Goal: Task Accomplishment & Management: Use online tool/utility

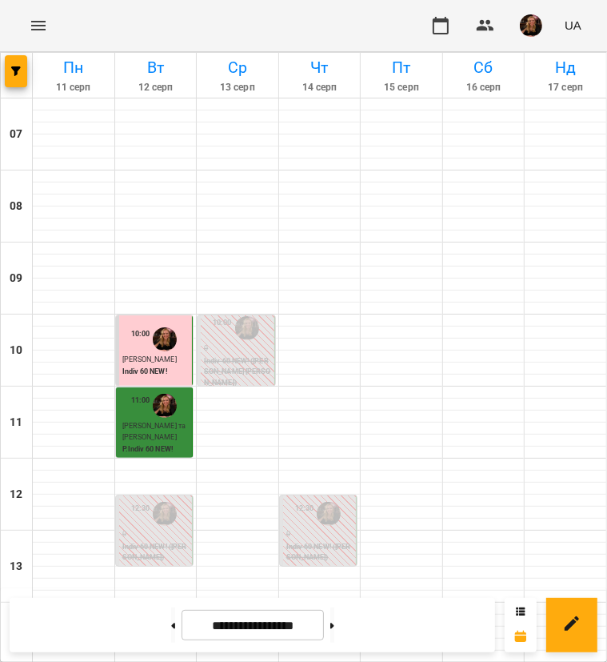
scroll to position [560, 0]
click at [335, 623] on button at bounding box center [333, 624] width 4 height 35
type input "**********"
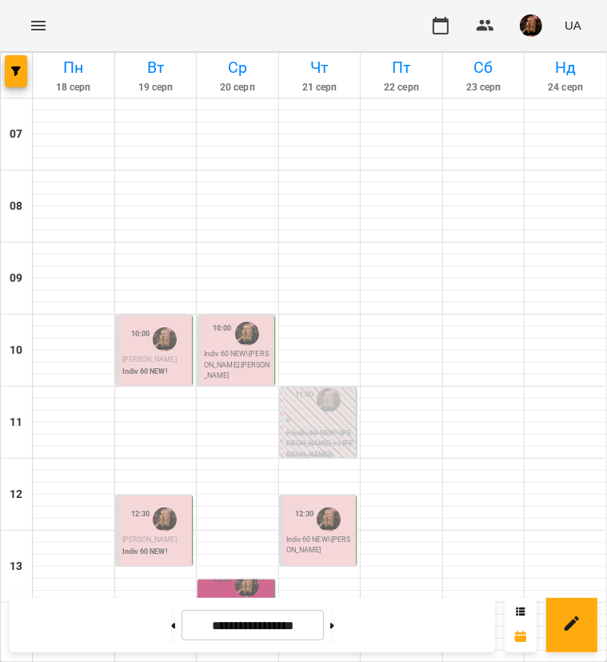
scroll to position [480, 0]
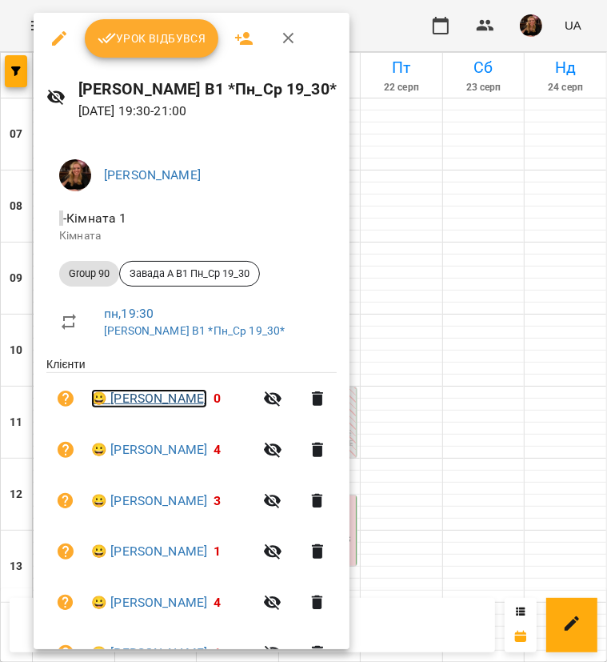
click at [153, 399] on link "😀 Казімі Лейла" at bounding box center [149, 398] width 116 height 19
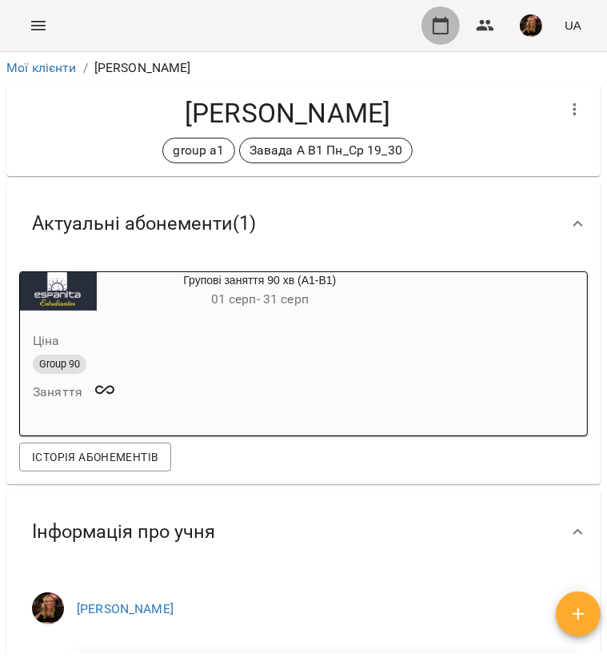
click at [435, 26] on icon "button" at bounding box center [440, 25] width 19 height 19
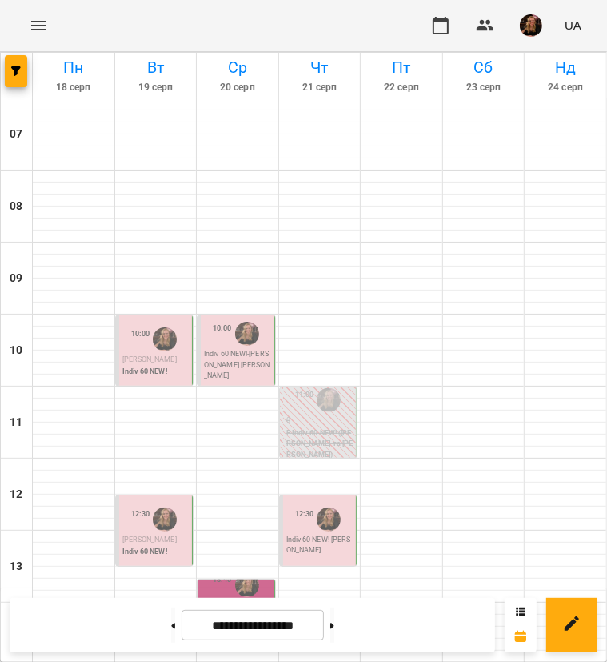
scroll to position [80, 0]
click at [211, 349] on p "Indiv 60 NEW! - Сидільников Владислав" at bounding box center [237, 365] width 67 height 33
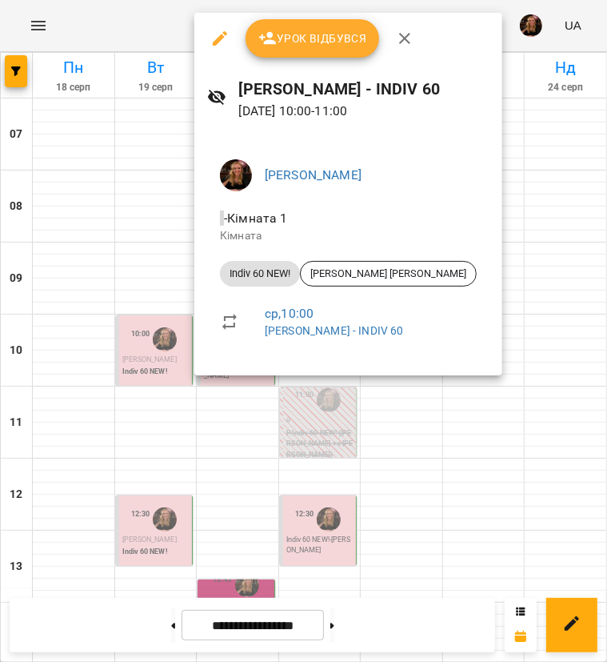
drag, startPoint x: 211, startPoint y: 275, endPoint x: 218, endPoint y: 37, distance: 237.8
click at [218, 37] on icon "button" at bounding box center [219, 38] width 19 height 19
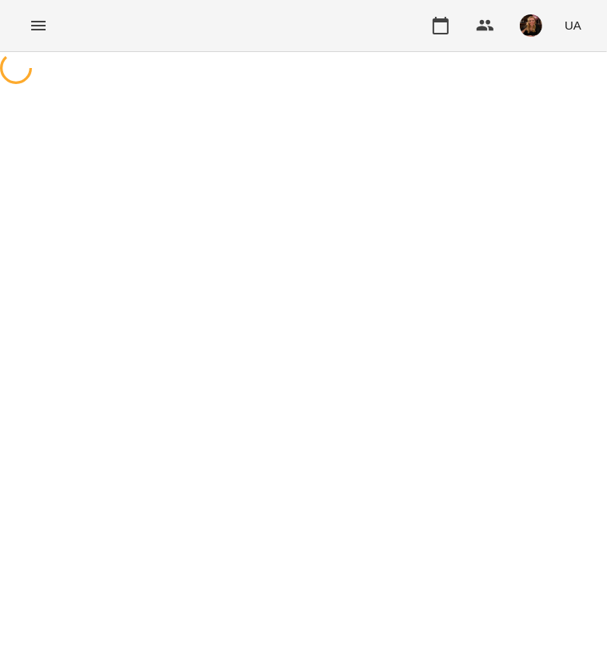
select select "**********"
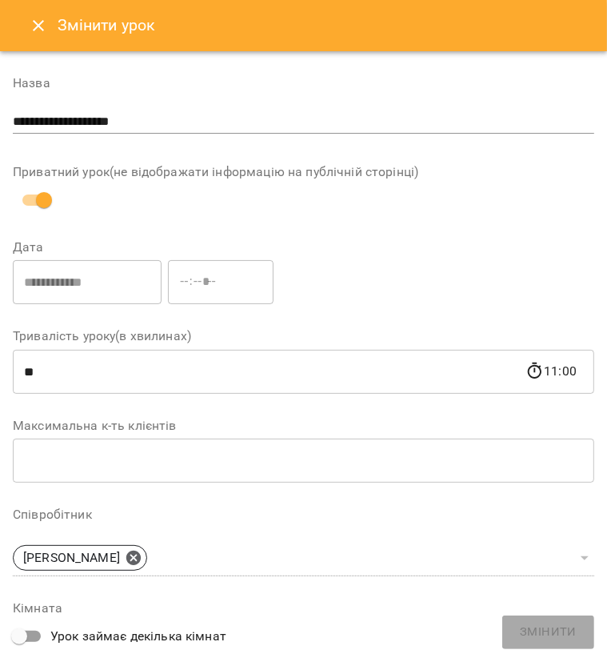
click at [26, 26] on button "Close" at bounding box center [38, 25] width 38 height 38
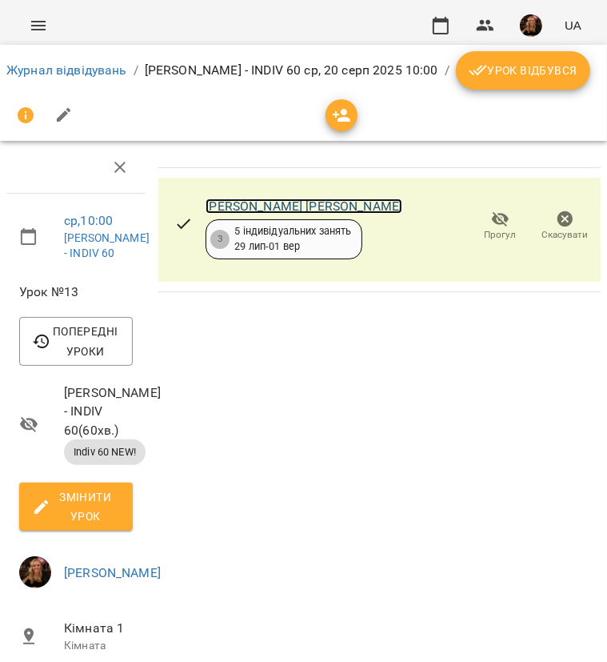
click at [306, 199] on link "Сидільников Владислав" at bounding box center [304, 205] width 197 height 15
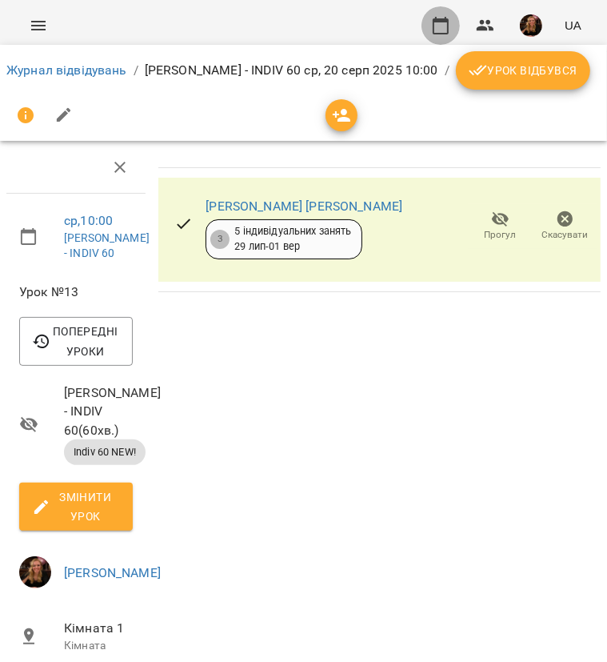
click at [432, 17] on icon "button" at bounding box center [440, 25] width 19 height 19
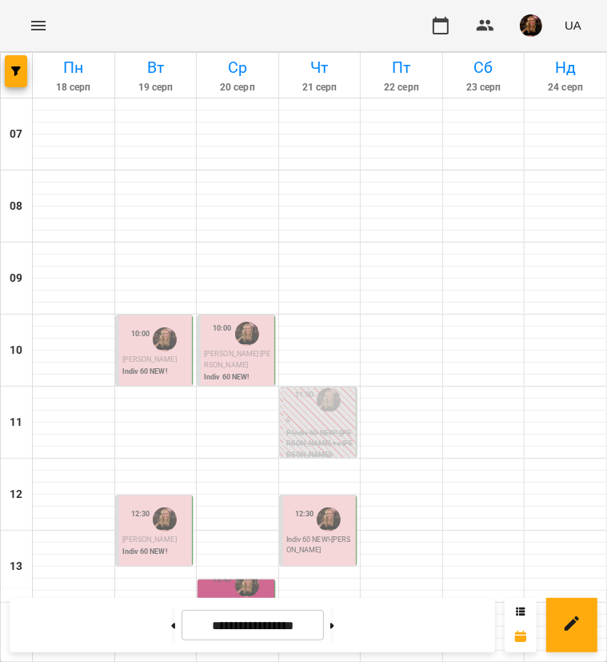
scroll to position [400, 0]
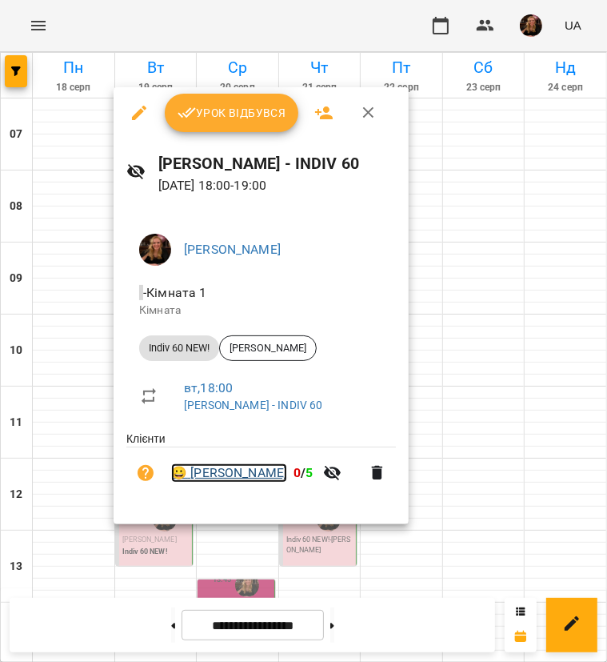
click at [234, 473] on link "😀 Потапова Юлія" at bounding box center [229, 472] width 116 height 19
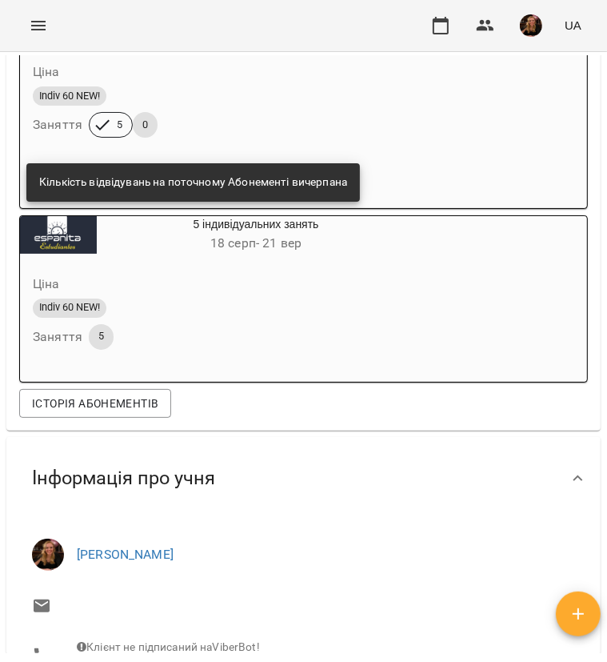
scroll to position [240, 0]
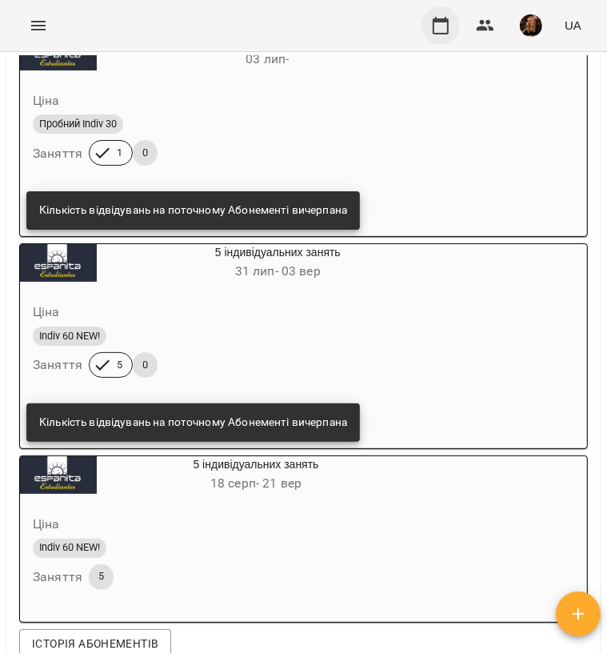
click at [438, 23] on icon "button" at bounding box center [440, 25] width 19 height 19
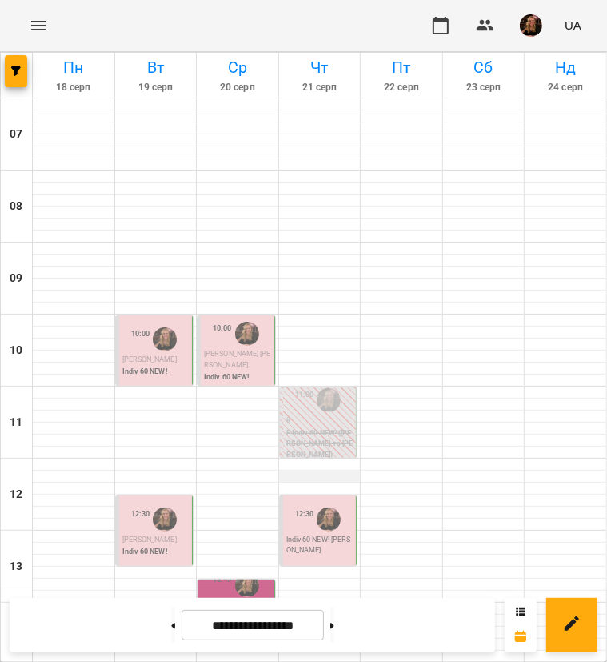
scroll to position [240, 0]
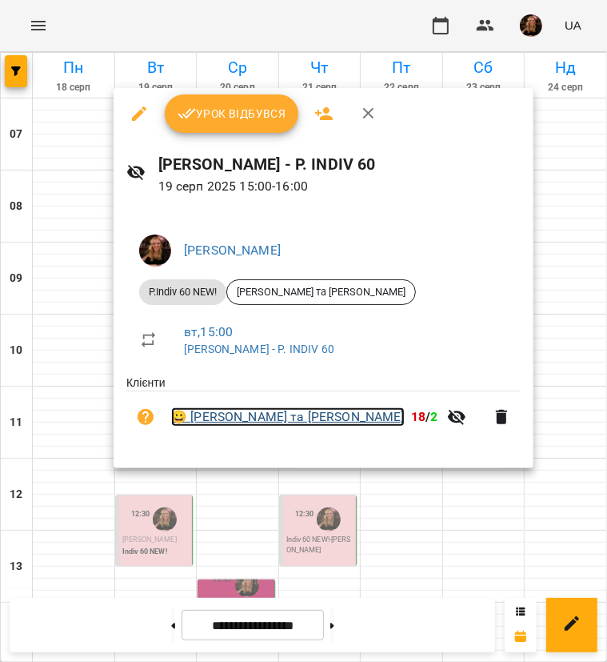
click at [249, 415] on link "😀 Величко Ксенія та Кирил" at bounding box center [288, 416] width 234 height 19
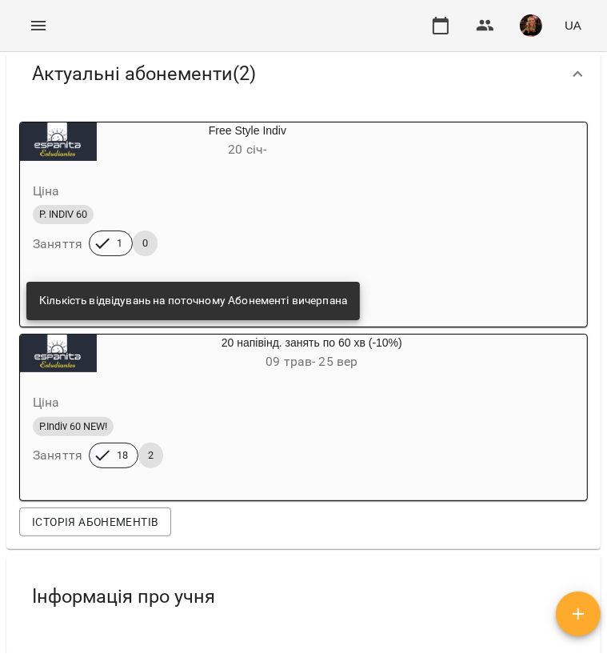
scroll to position [80, 0]
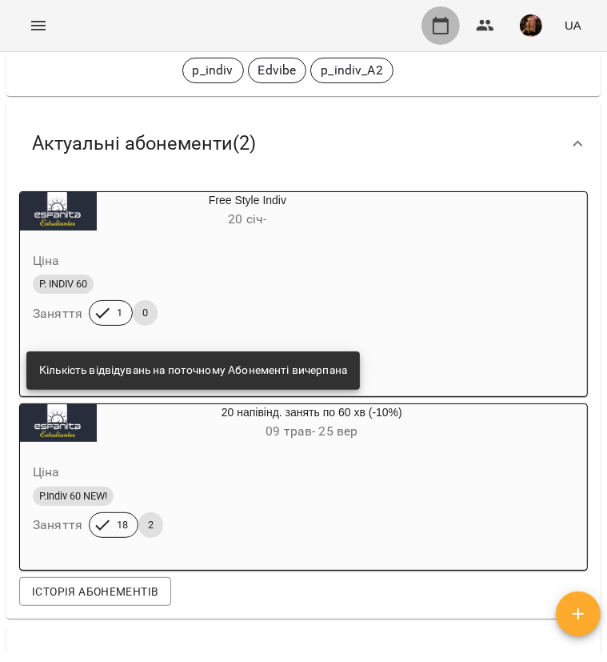
click at [447, 22] on icon "button" at bounding box center [441, 26] width 16 height 18
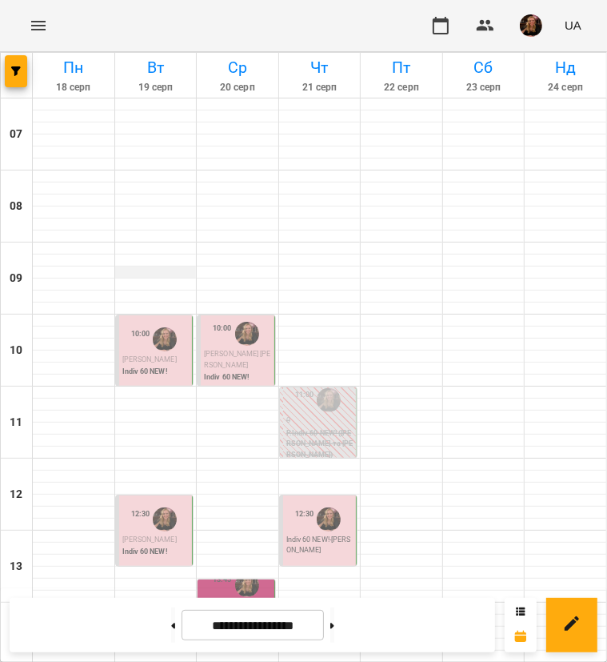
scroll to position [80, 0]
click at [147, 355] on div "Омельченко Крістіна" at bounding box center [155, 361] width 67 height 13
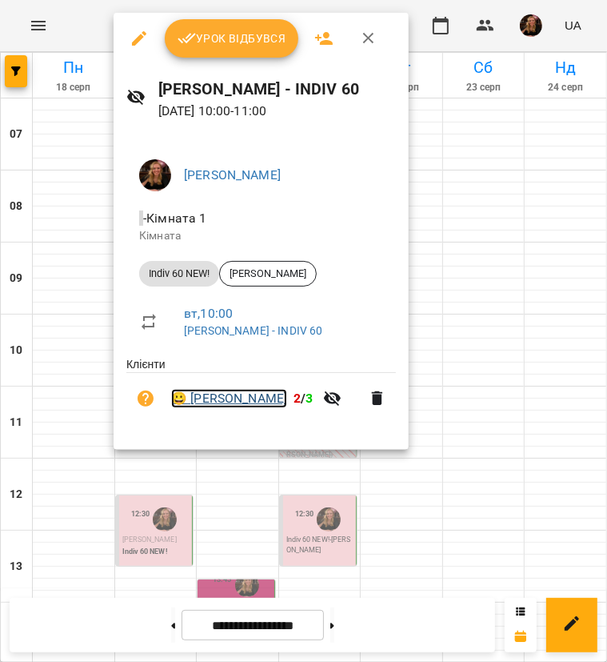
click at [262, 395] on link "😀 Омельченко Крістіна" at bounding box center [229, 398] width 116 height 19
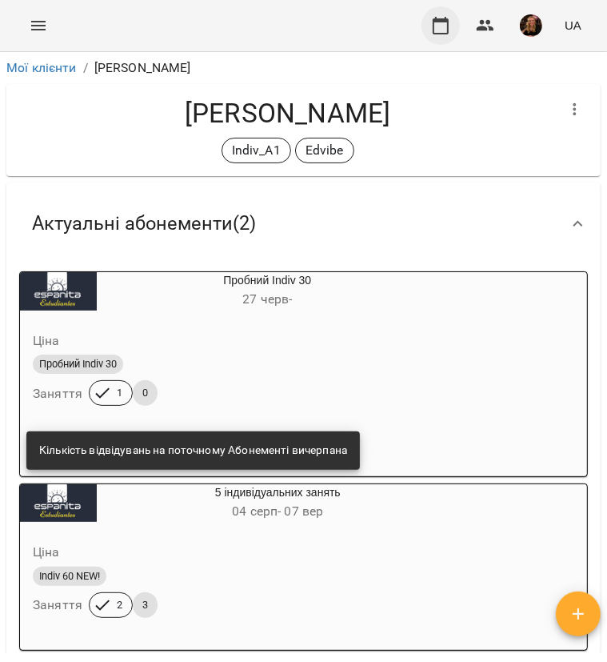
click at [447, 22] on icon "button" at bounding box center [441, 26] width 16 height 18
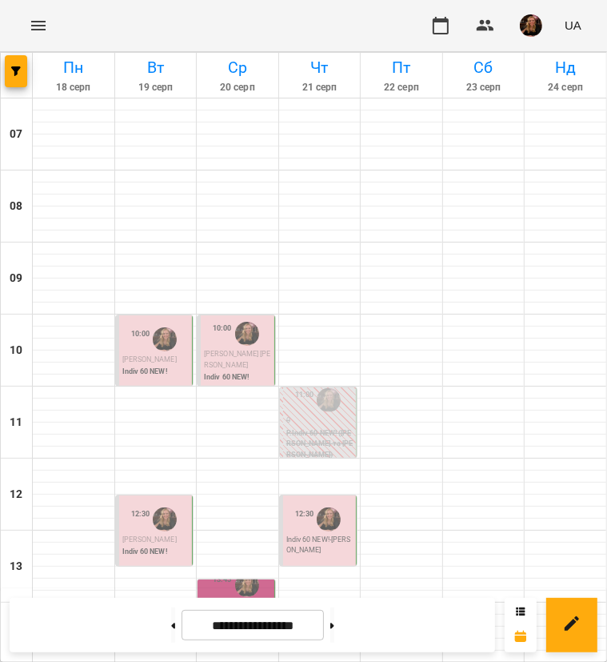
scroll to position [640, 0]
click at [335, 623] on button at bounding box center [333, 624] width 4 height 35
type input "**********"
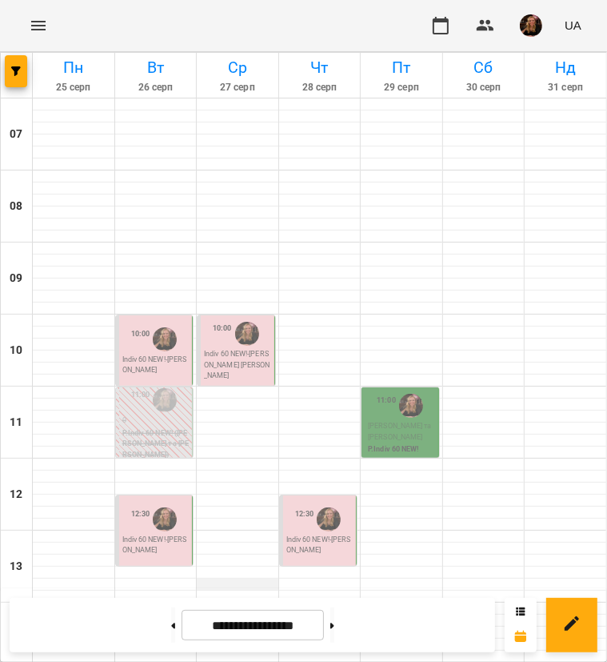
scroll to position [400, 0]
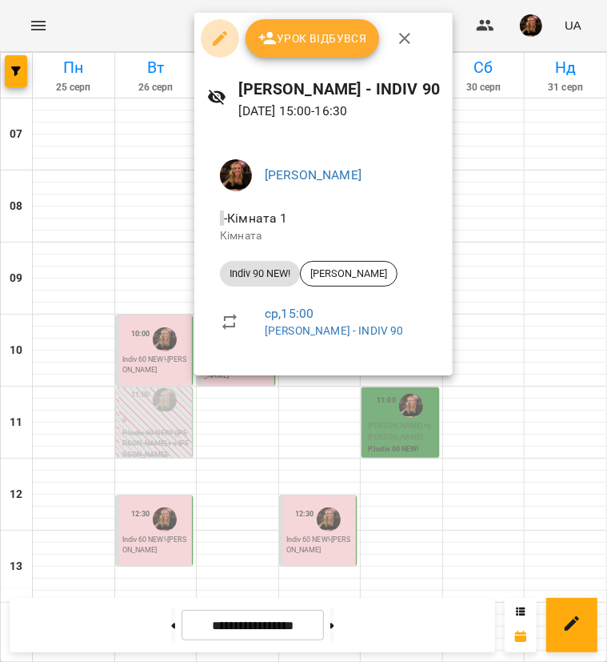
click at [208, 38] on button "button" at bounding box center [220, 38] width 38 height 38
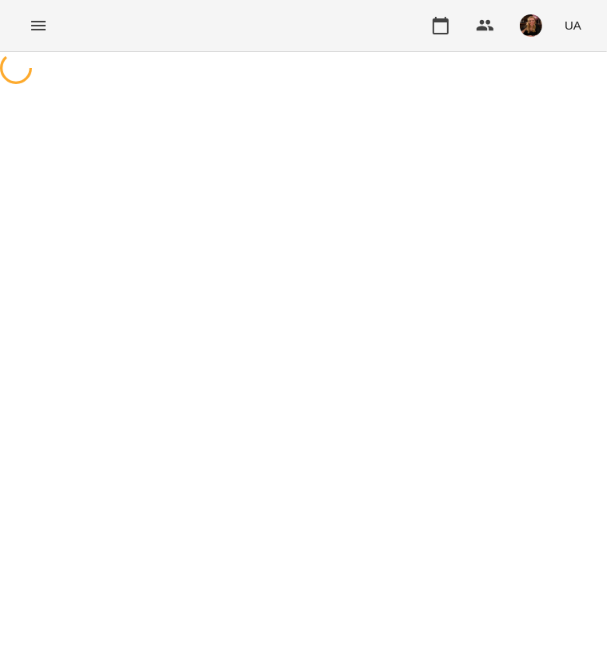
select select "**********"
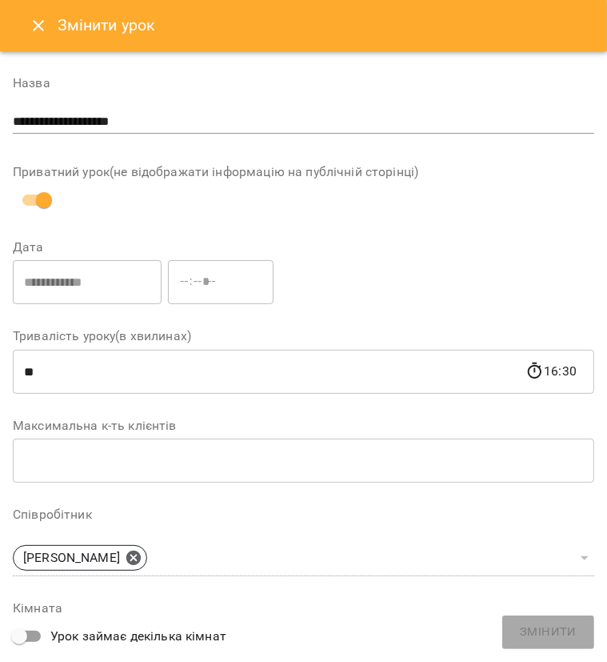
click at [29, 24] on icon "Close" at bounding box center [38, 25] width 19 height 19
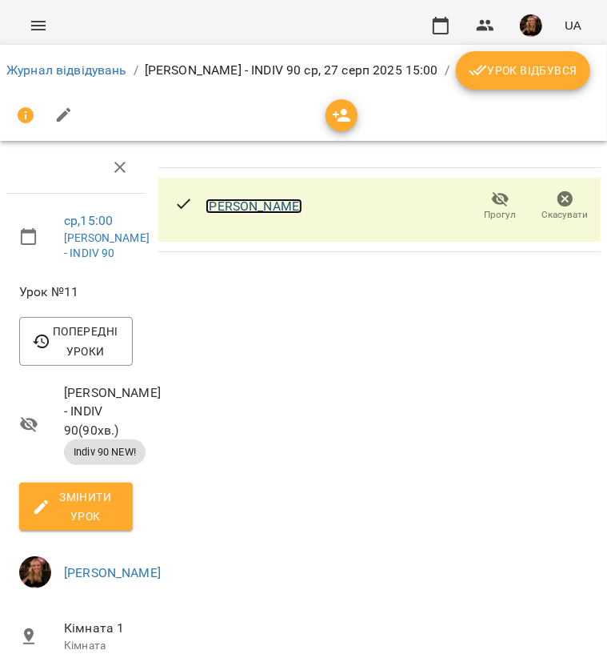
click at [264, 211] on link "[PERSON_NAME]" at bounding box center [254, 205] width 97 height 15
click at [451, 24] on button "button" at bounding box center [441, 25] width 38 height 38
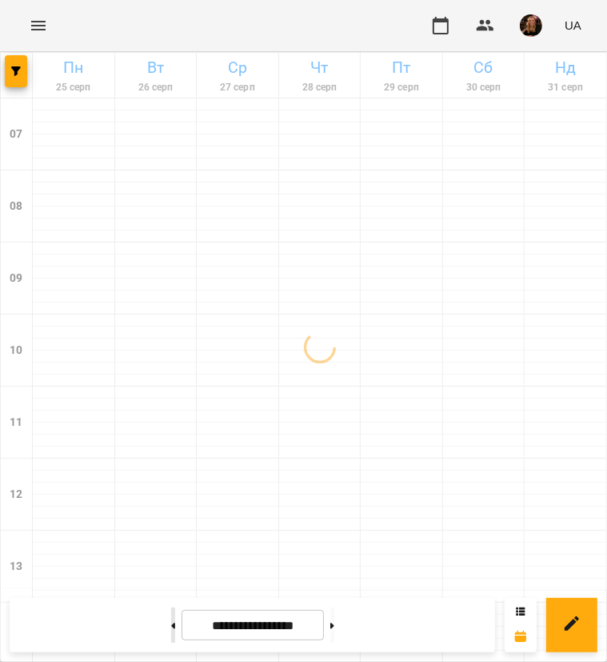
click at [171, 623] on icon at bounding box center [173, 626] width 4 height 6
type input "**********"
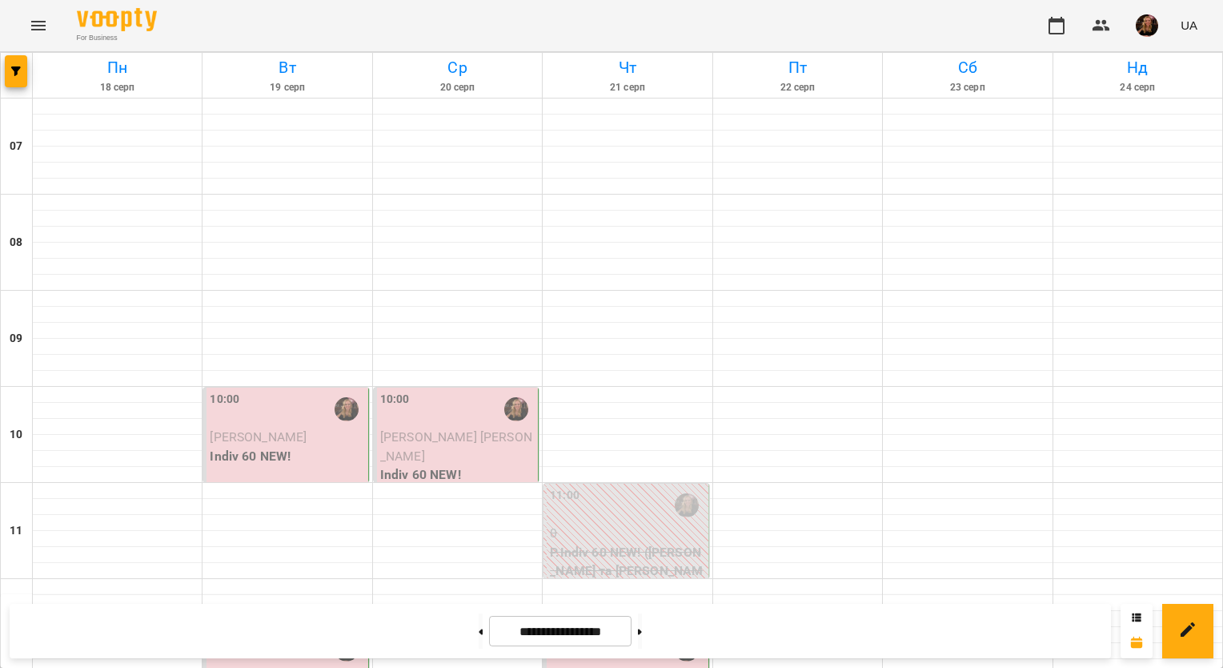
scroll to position [288, 0]
click at [292, 429] on span "Омельченко Крістіна" at bounding box center [258, 436] width 97 height 15
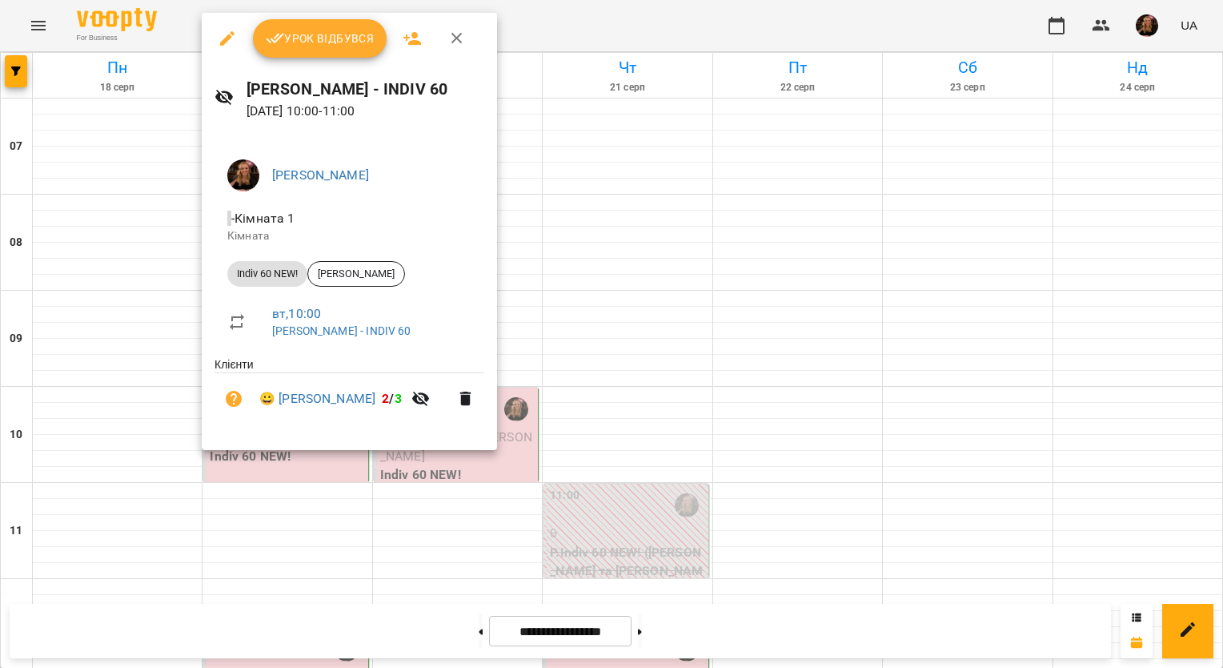
click at [315, 54] on button "Урок відбувся" at bounding box center [320, 38] width 134 height 38
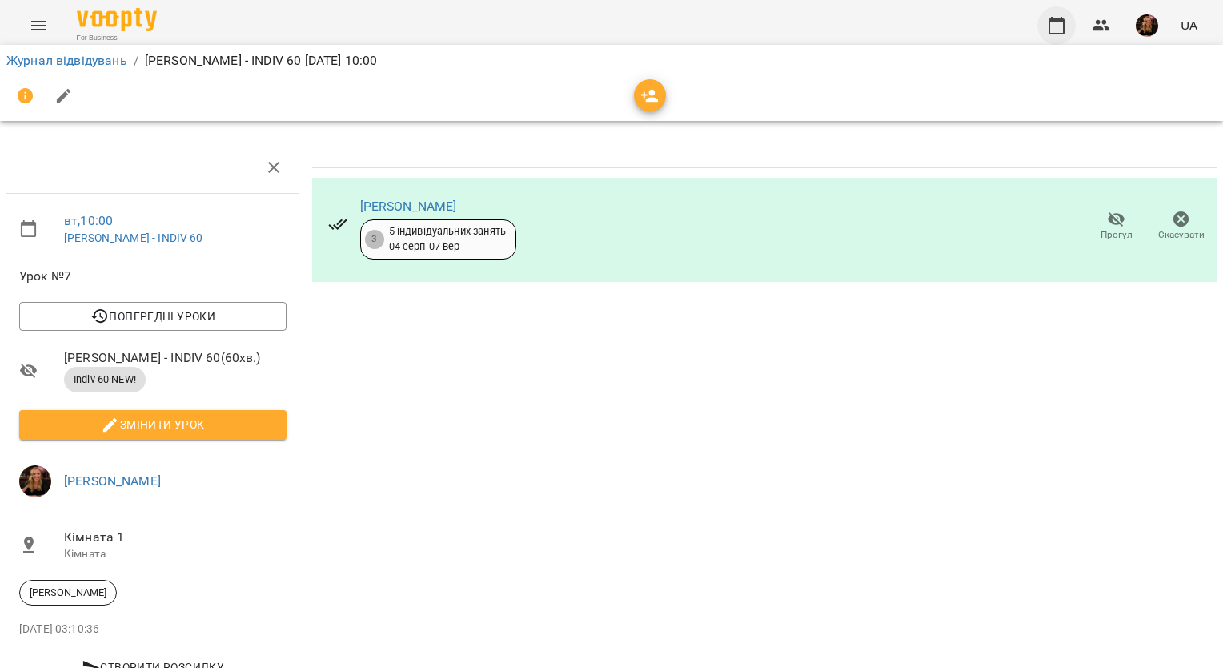
click at [1056, 24] on icon "button" at bounding box center [1056, 25] width 19 height 19
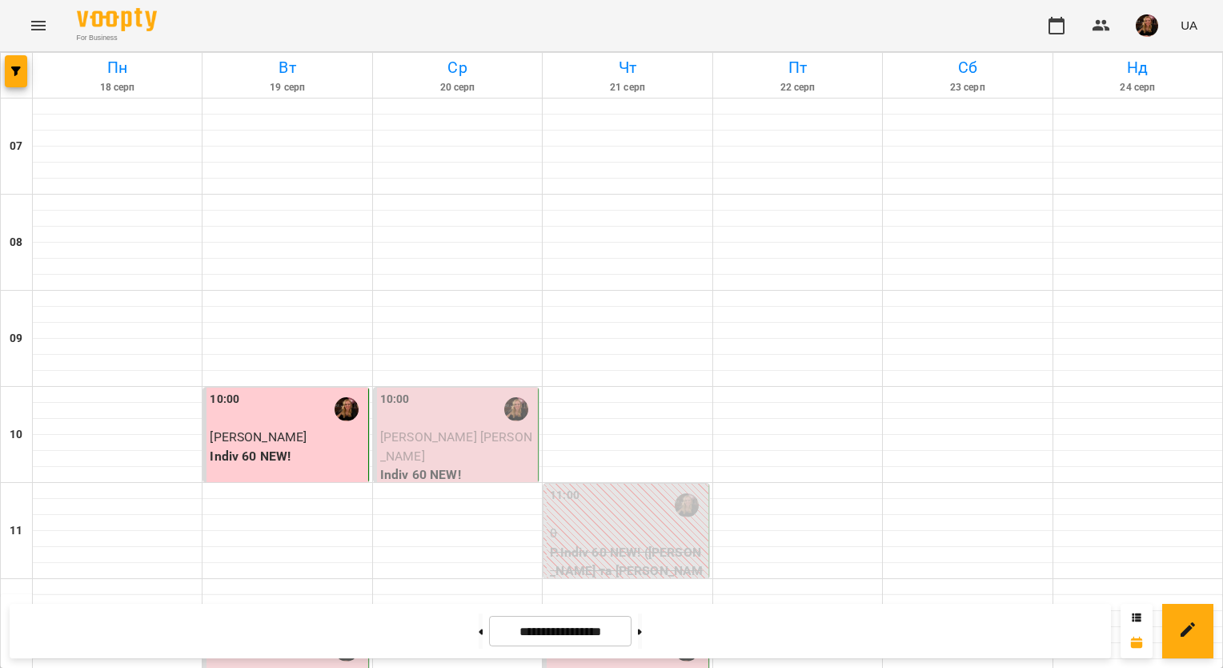
scroll to position [880, 0]
click at [1148, 15] on img "button" at bounding box center [1147, 25] width 22 height 22
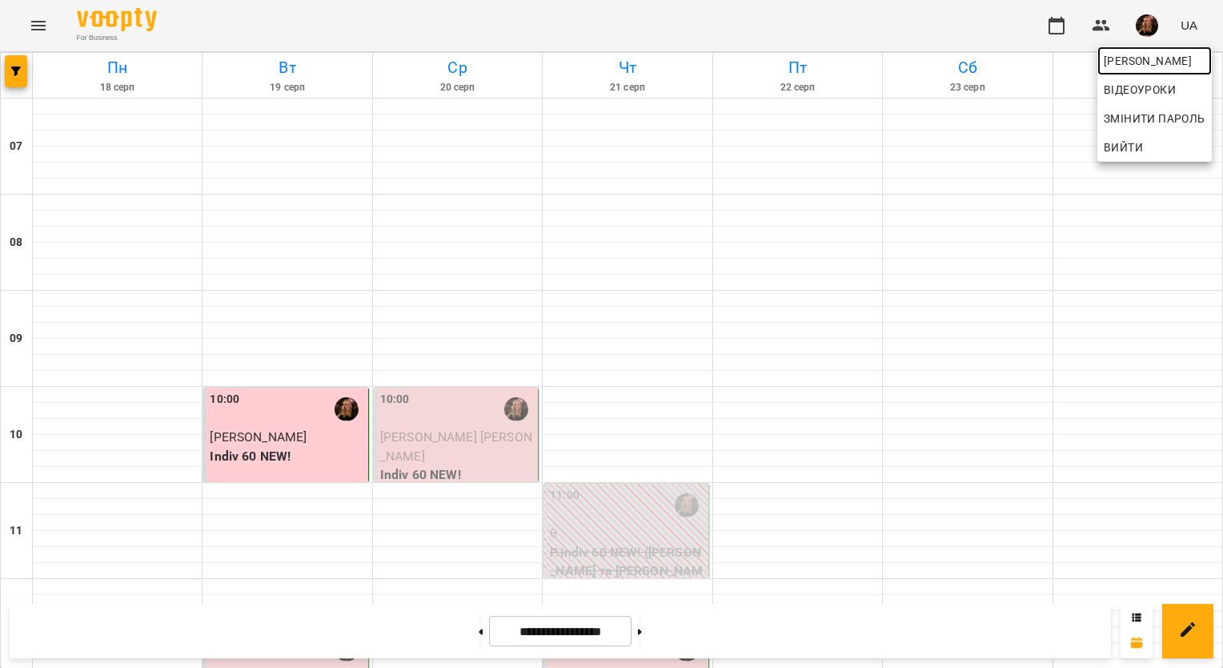
click at [1130, 70] on link "[PERSON_NAME]" at bounding box center [1154, 60] width 114 height 29
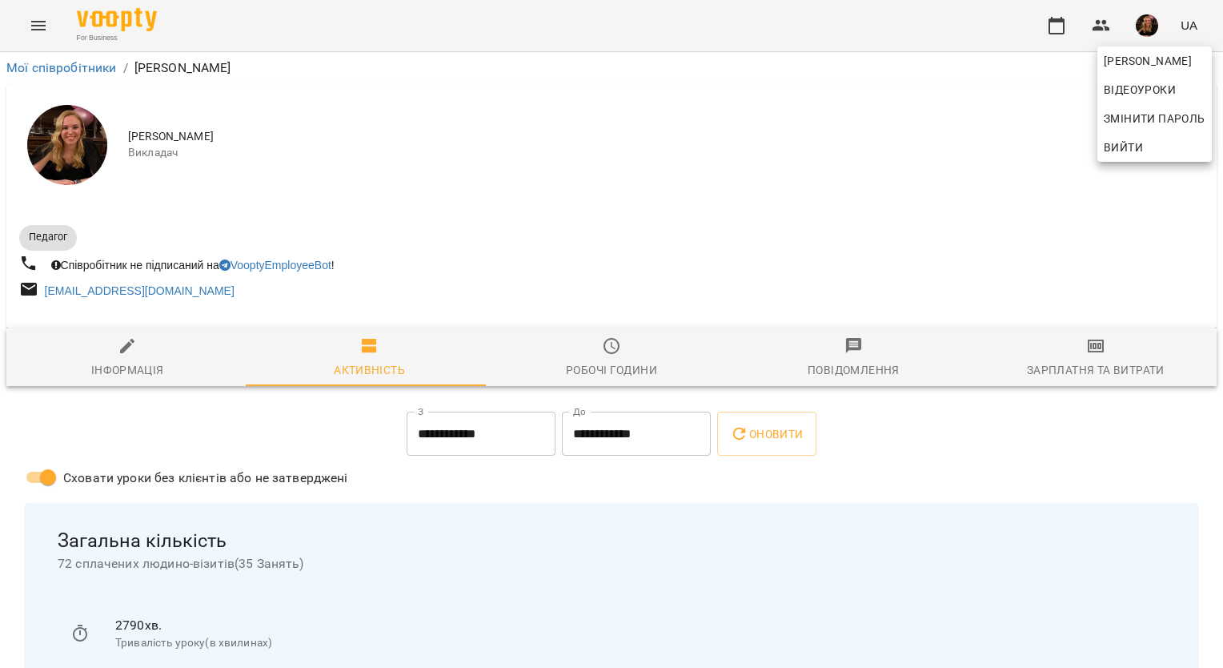
click at [1087, 349] on div at bounding box center [611, 334] width 1223 height 668
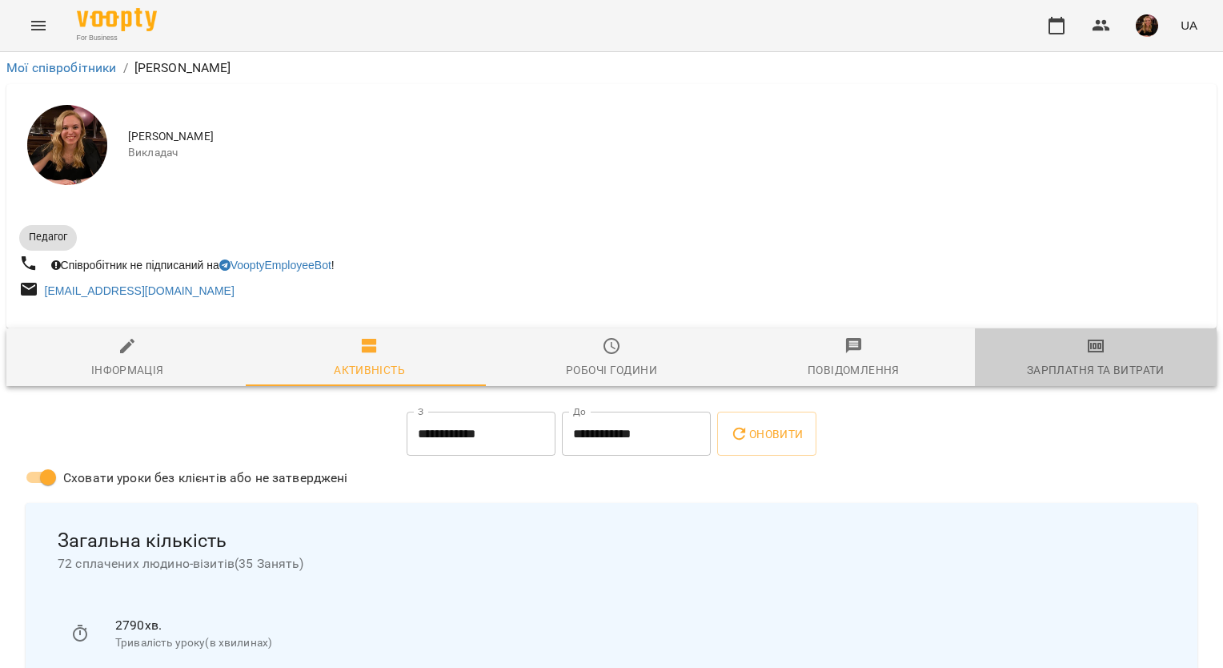
click at [1090, 349] on icon "button" at bounding box center [1095, 346] width 11 height 6
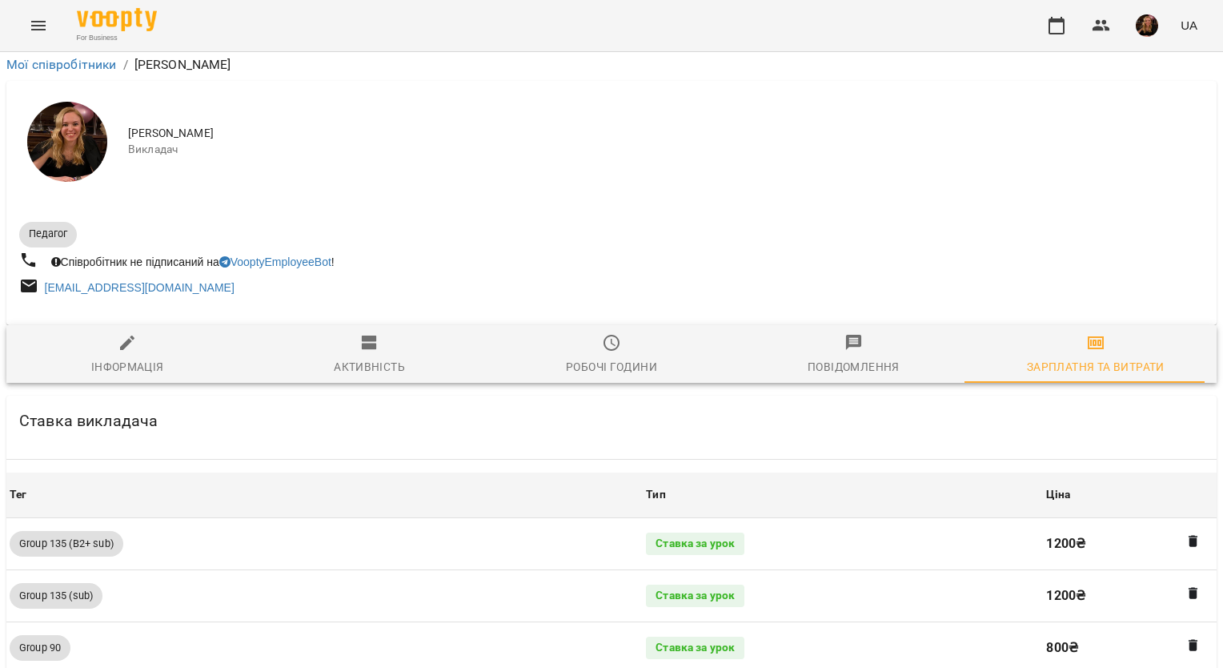
scroll to position [1463, 0]
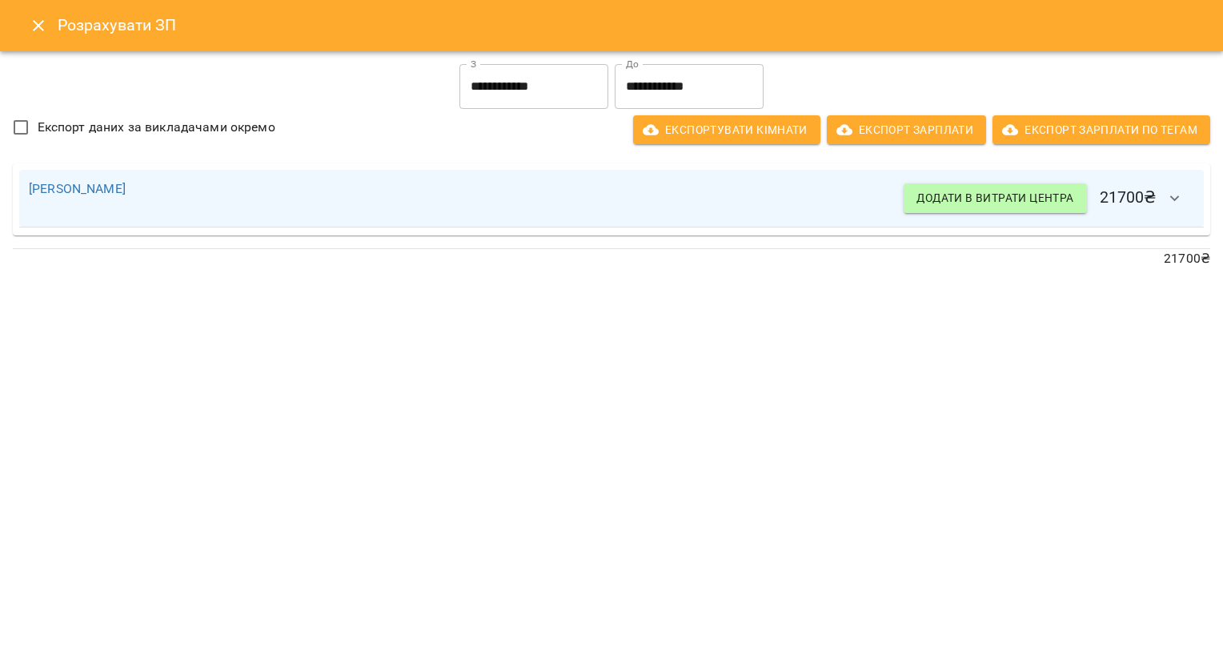
click at [1178, 194] on icon "button" at bounding box center [1174, 198] width 19 height 19
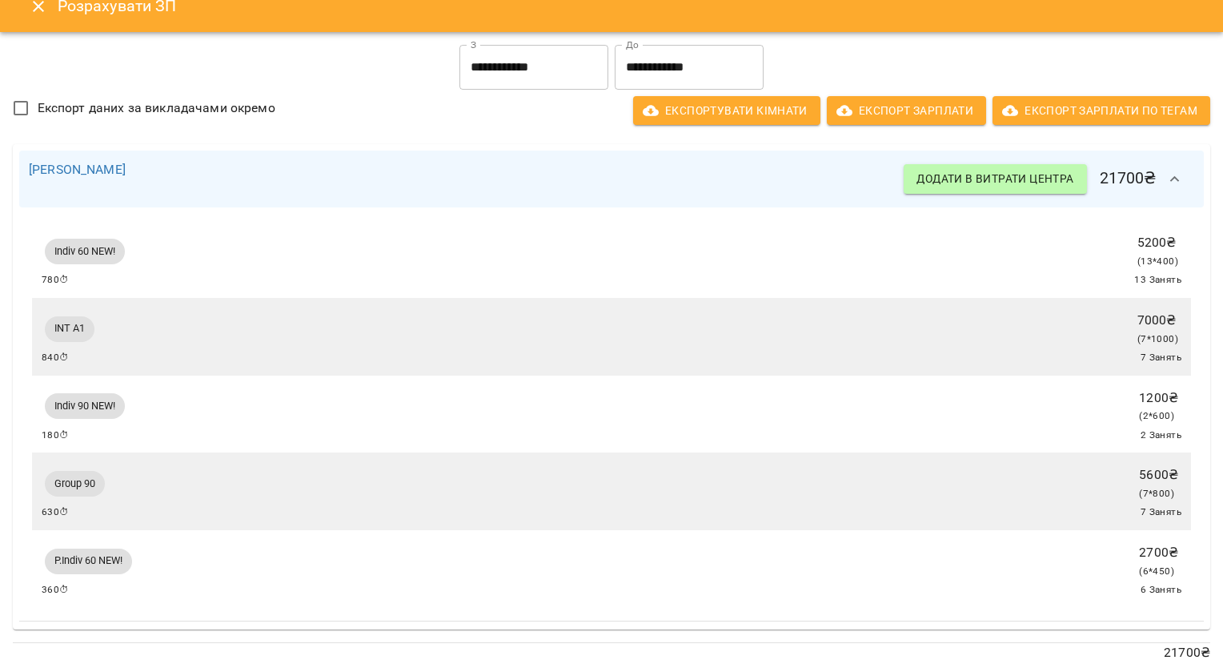
scroll to position [0, 0]
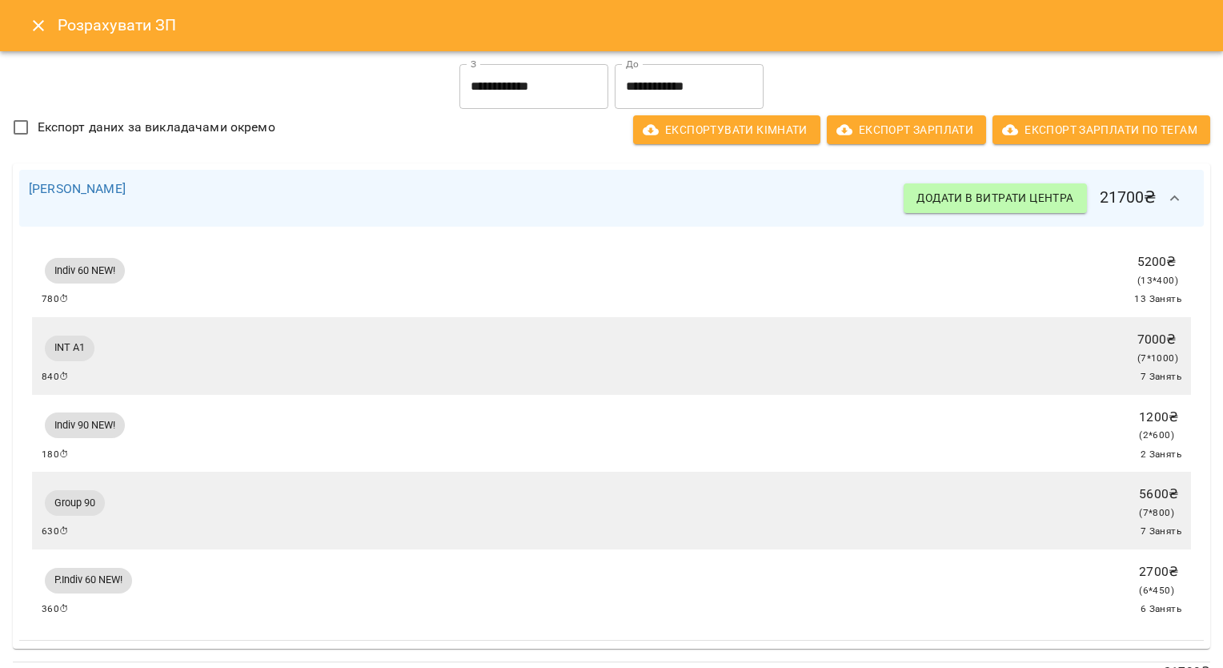
click at [531, 91] on input "**********" at bounding box center [533, 86] width 149 height 45
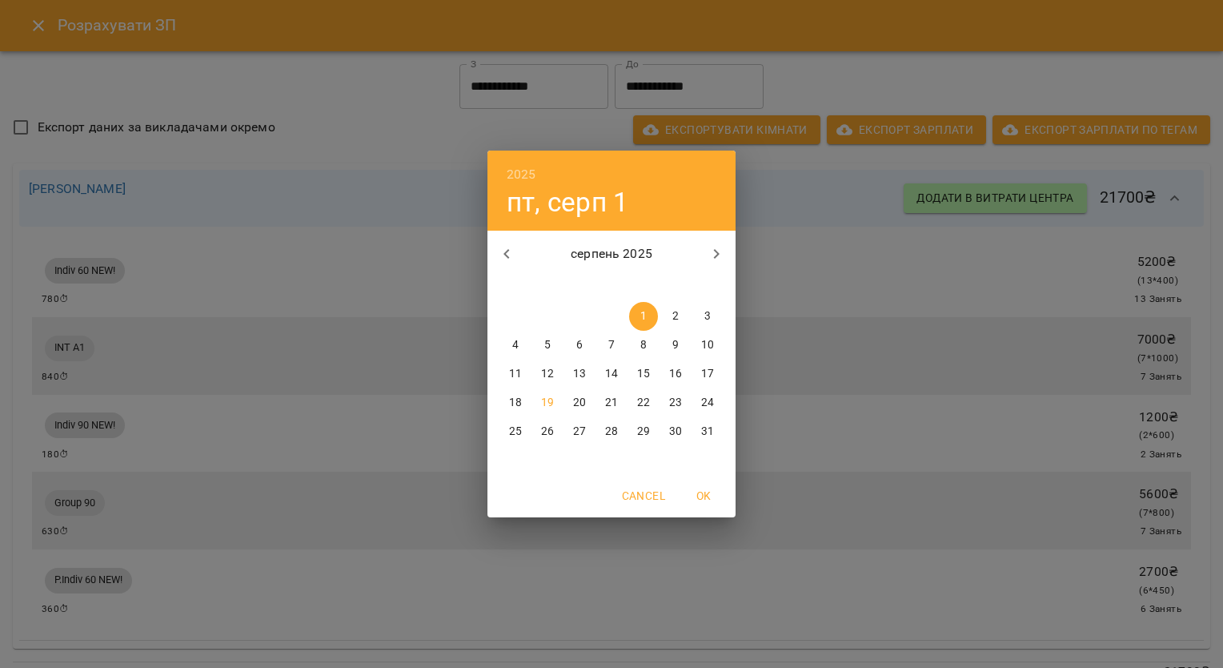
click at [680, 372] on p "16" at bounding box center [675, 374] width 13 height 16
type input "**********"
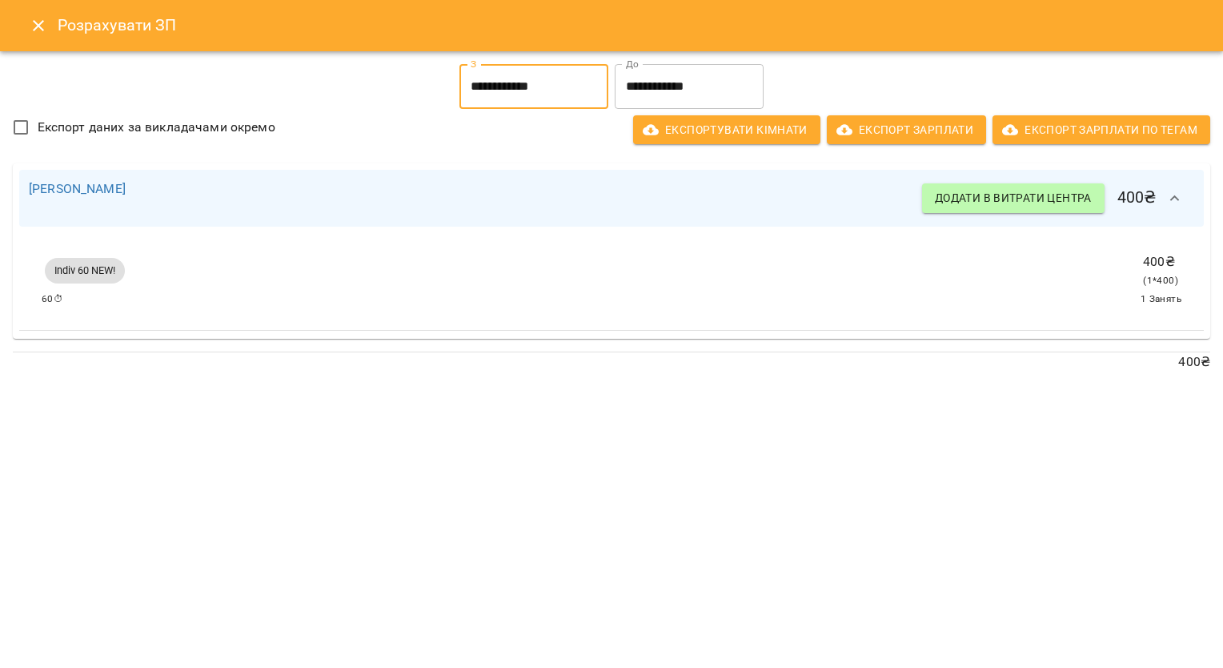
click at [26, 27] on button "Close" at bounding box center [38, 25] width 38 height 38
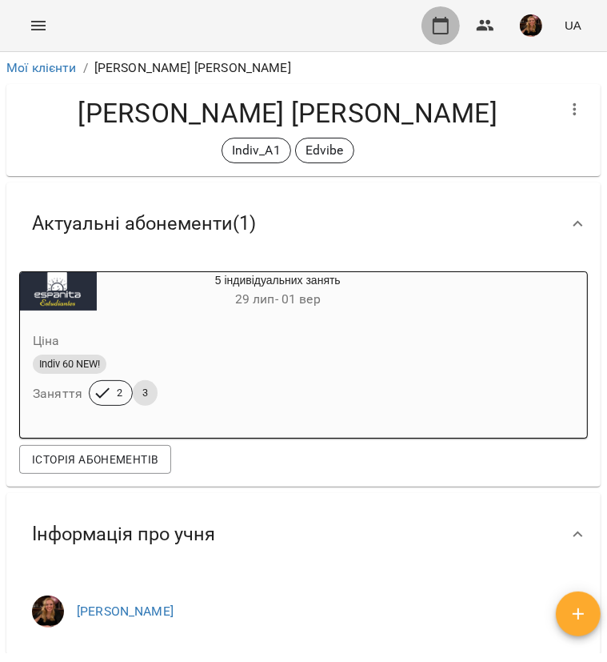
click at [439, 17] on icon "button" at bounding box center [440, 25] width 19 height 19
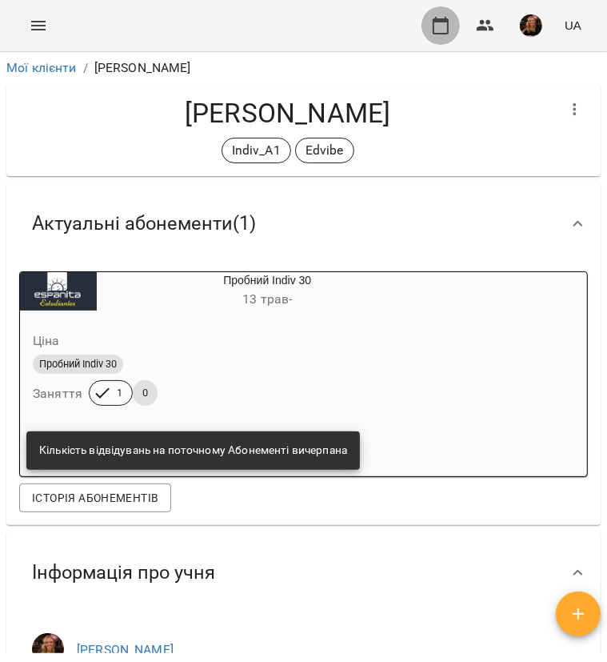
click at [433, 22] on icon "button" at bounding box center [440, 25] width 19 height 19
